Goal: Check status: Check status

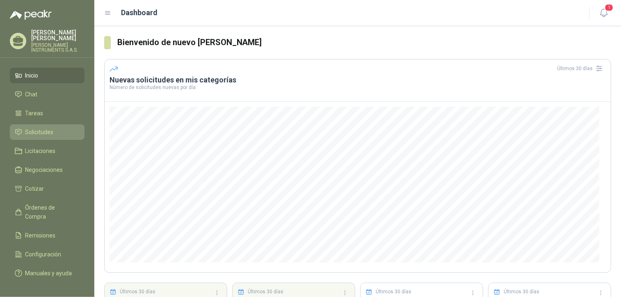
click at [43, 124] on link "Solicitudes" at bounding box center [47, 132] width 75 height 16
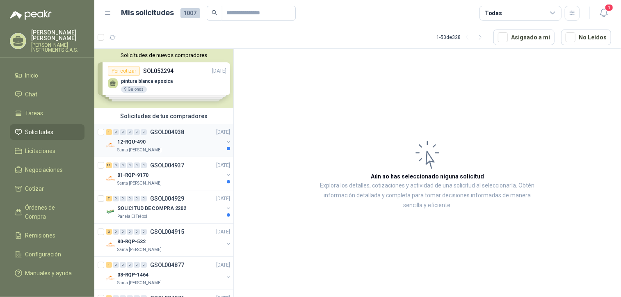
click at [180, 144] on div "12-RQU-490" at bounding box center [170, 142] width 106 height 10
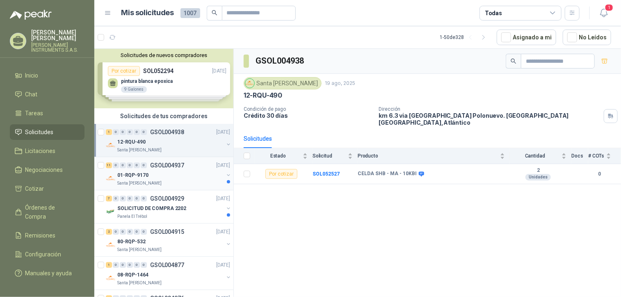
click at [169, 167] on p "GSOL004937" at bounding box center [167, 165] width 34 height 6
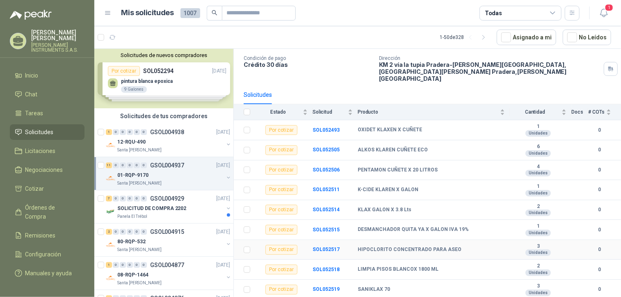
scroll to position [83, 0]
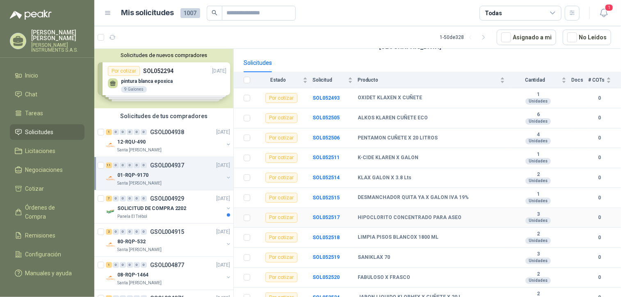
drag, startPoint x: 455, startPoint y: 258, endPoint x: 453, endPoint y: 265, distance: 6.5
click at [166, 206] on p "SOLICITUD DE COMPRA 2202" at bounding box center [151, 209] width 69 height 8
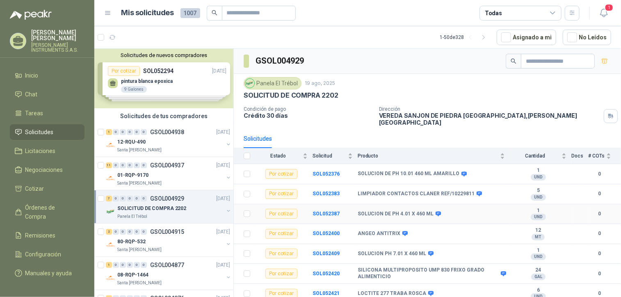
drag, startPoint x: 384, startPoint y: 187, endPoint x: 384, endPoint y: 205, distance: 18.5
click at [176, 243] on div "80-RQP-532" at bounding box center [170, 242] width 106 height 10
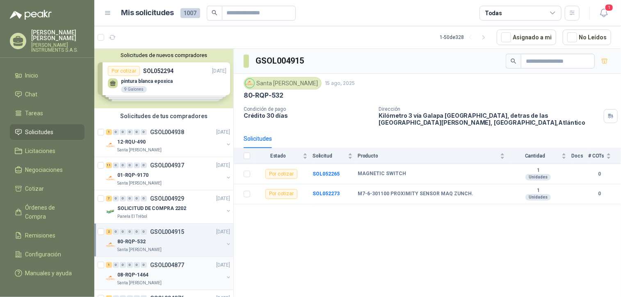
click at [178, 264] on p "GSOL004877" at bounding box center [167, 265] width 34 height 6
